Goal: Find specific page/section: Find specific page/section

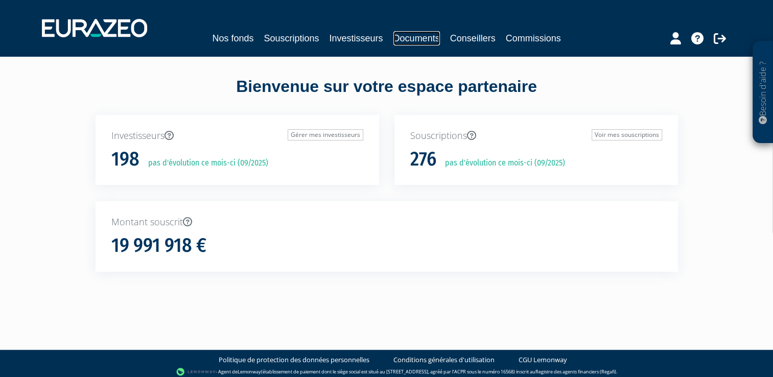
click at [407, 40] on link "Documents" at bounding box center [417, 38] width 47 height 14
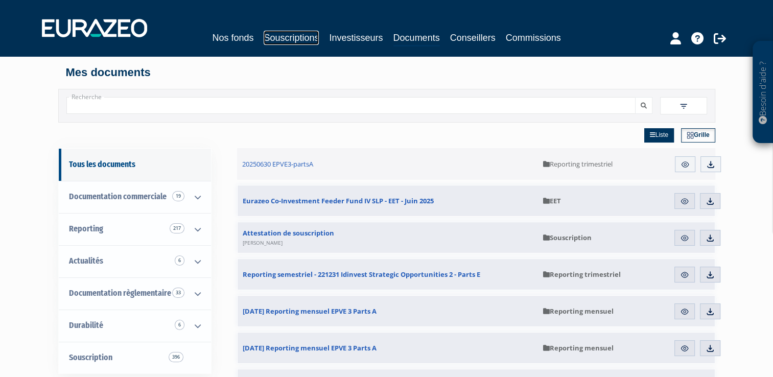
click at [296, 39] on link "Souscriptions" at bounding box center [291, 38] width 55 height 14
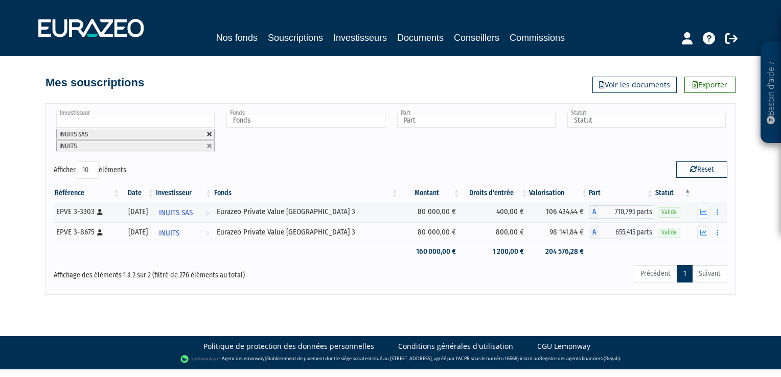
click at [210, 133] on link at bounding box center [209, 134] width 6 height 6
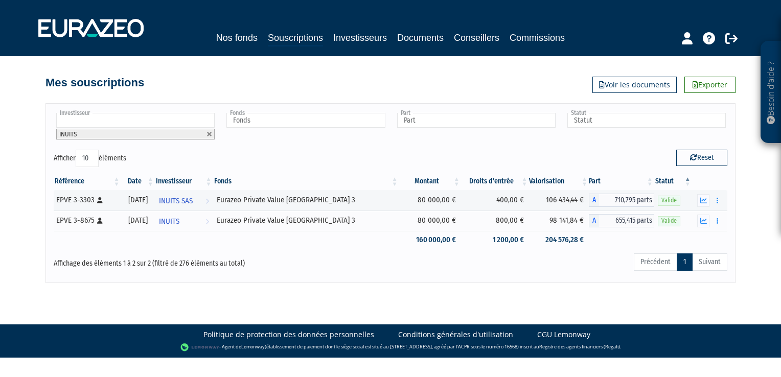
click at [210, 133] on link at bounding box center [209, 134] width 6 height 6
type input "Investisseur"
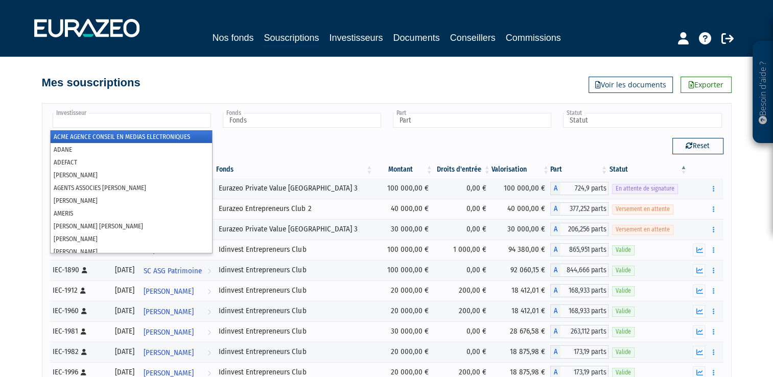
click at [162, 124] on input "text" at bounding box center [132, 120] width 158 height 15
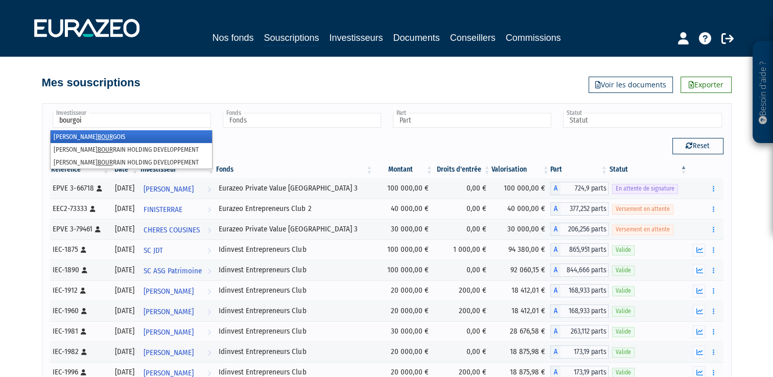
type input "bourgois"
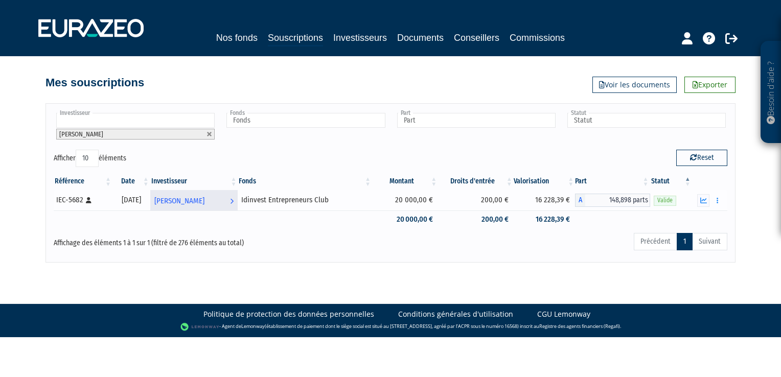
click at [198, 201] on span "[PERSON_NAME]" at bounding box center [179, 201] width 50 height 19
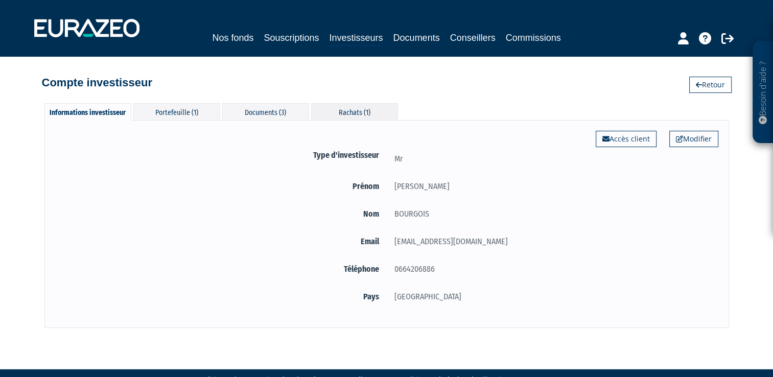
click at [350, 109] on div "Rachats (1)" at bounding box center [354, 111] width 87 height 17
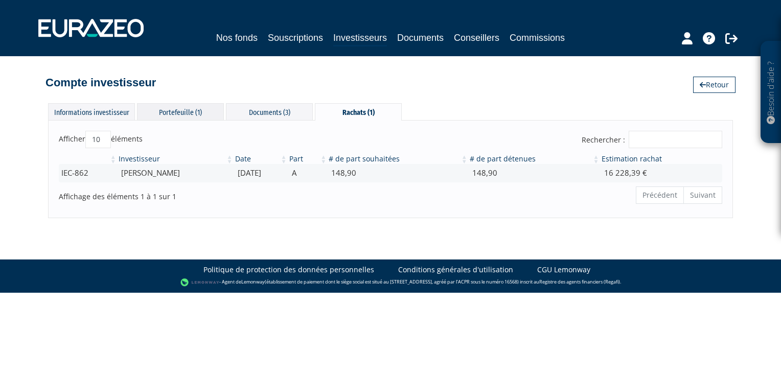
click at [164, 109] on div "Portefeuille (1)" at bounding box center [180, 111] width 87 height 17
